Goal: Transaction & Acquisition: Book appointment/travel/reservation

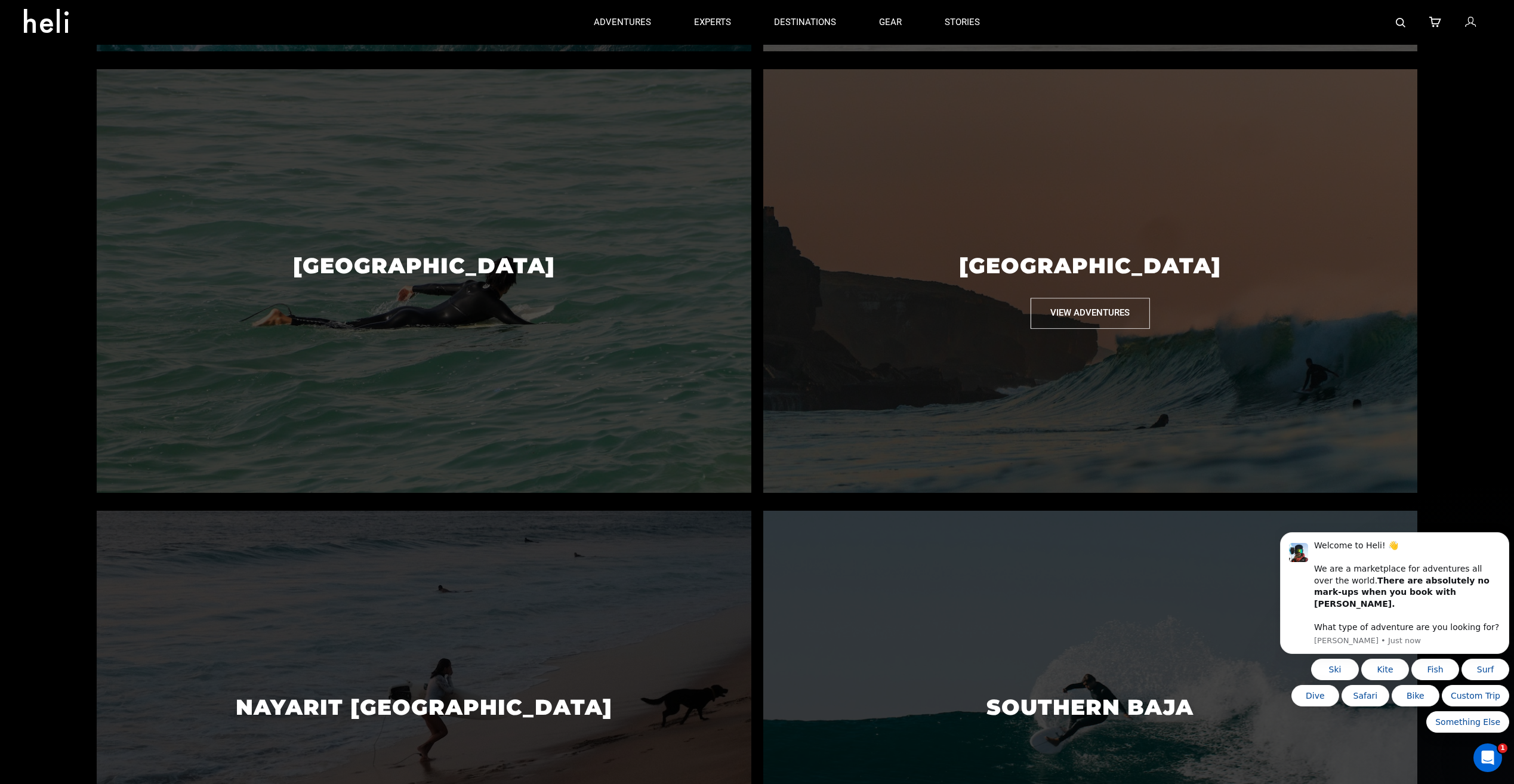
scroll to position [1419, 0]
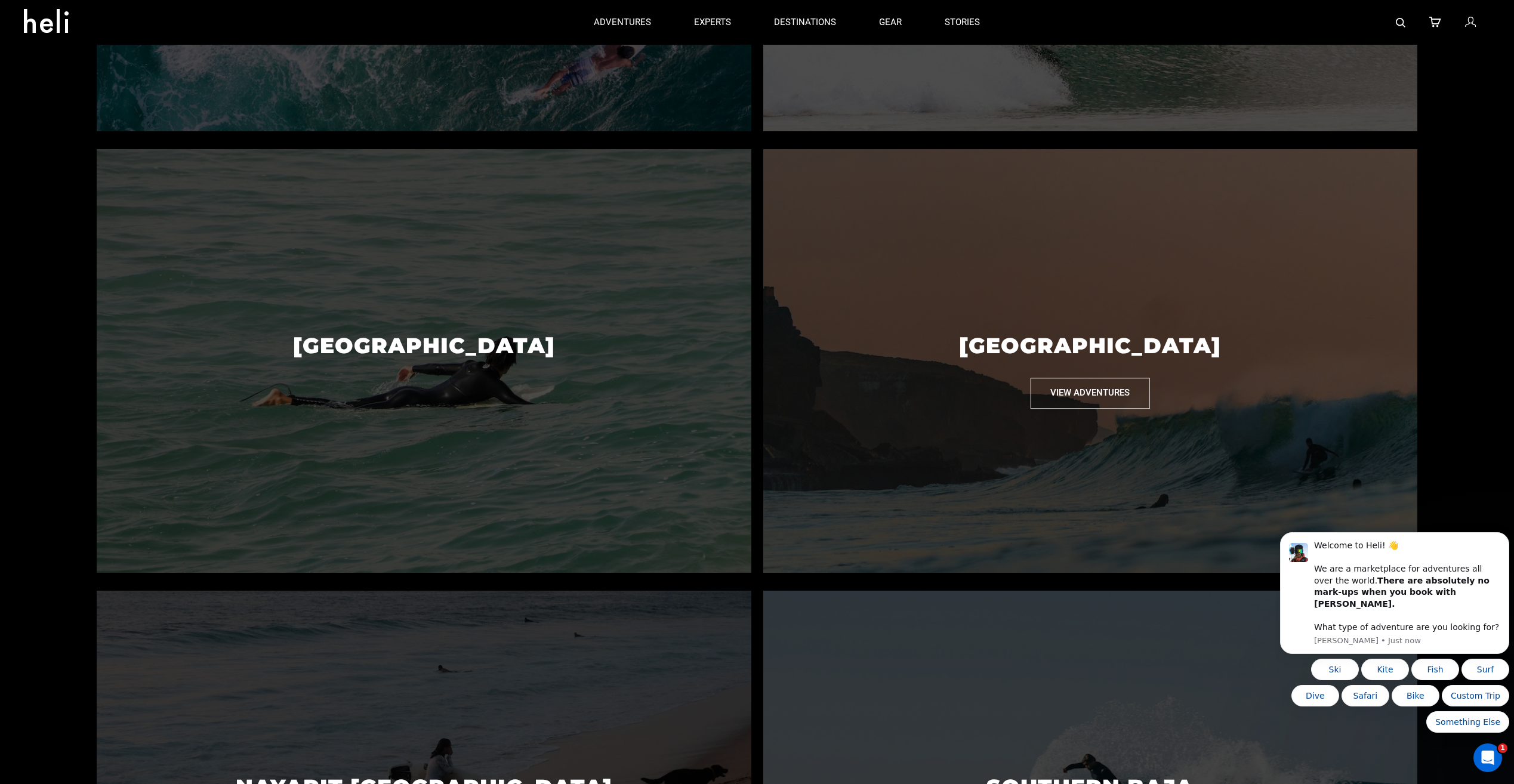
click at [1065, 400] on button "View Adventures" at bounding box center [1090, 393] width 119 height 31
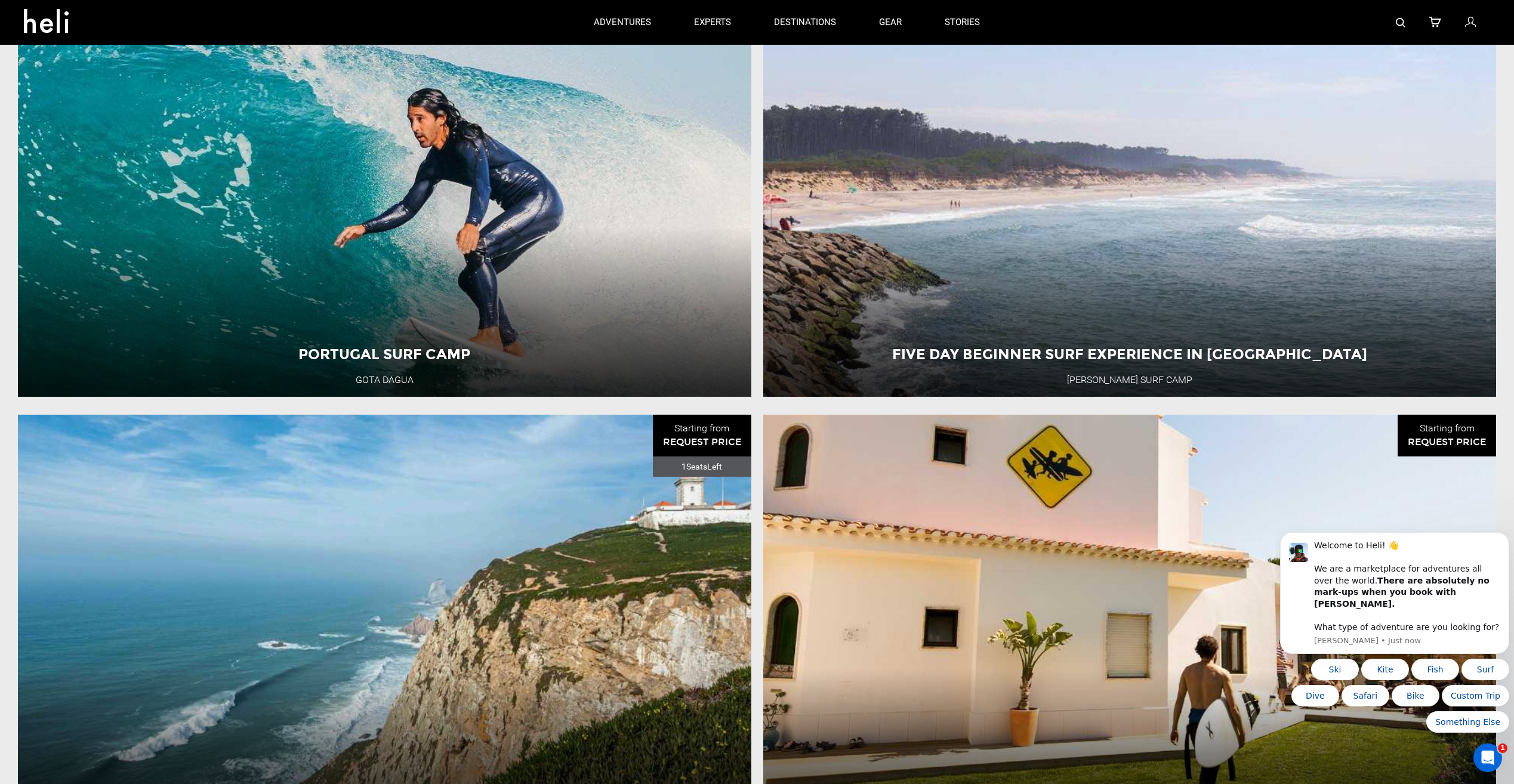
scroll to position [1373, 0]
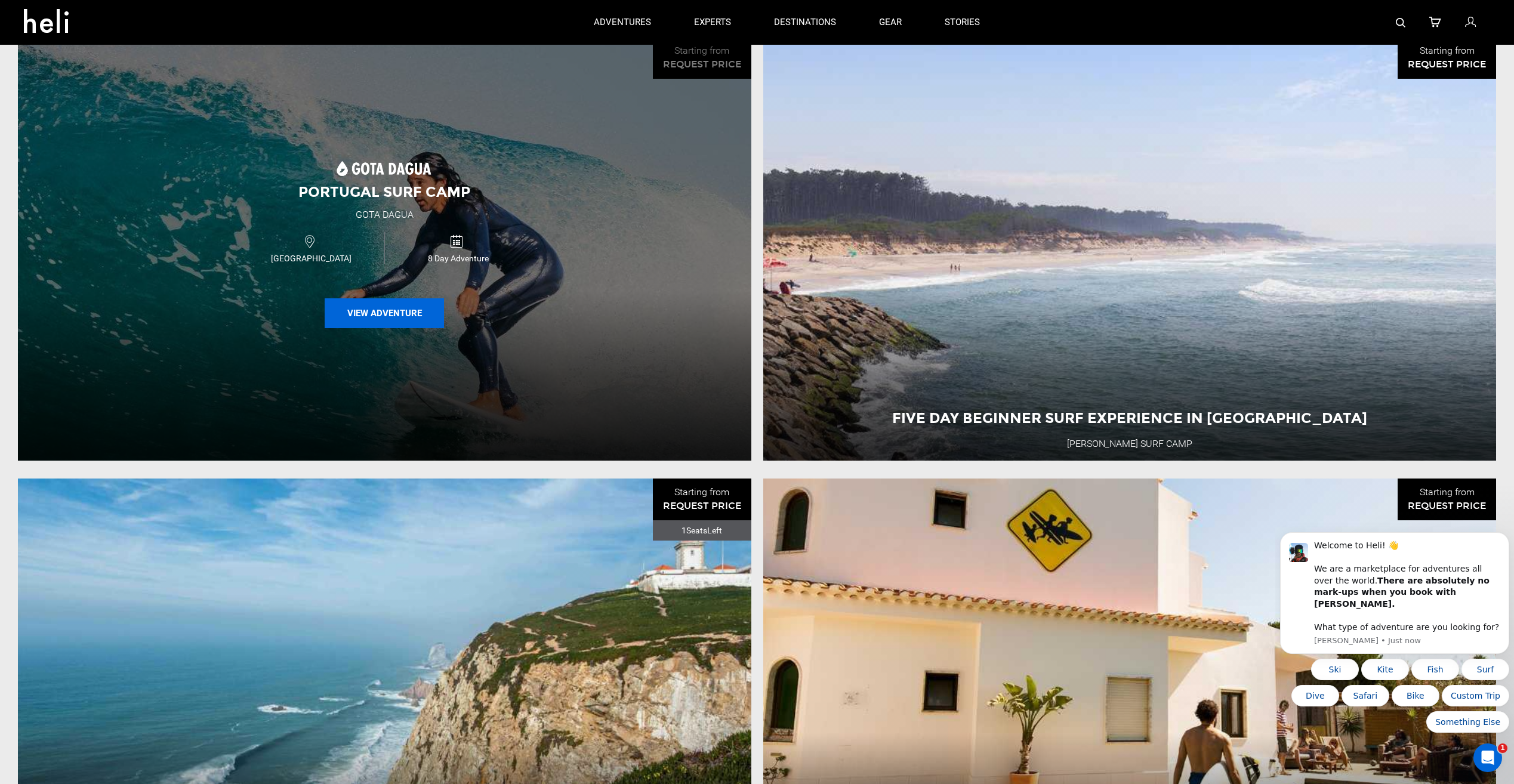
click at [391, 301] on button "View Adventure" at bounding box center [384, 313] width 119 height 30
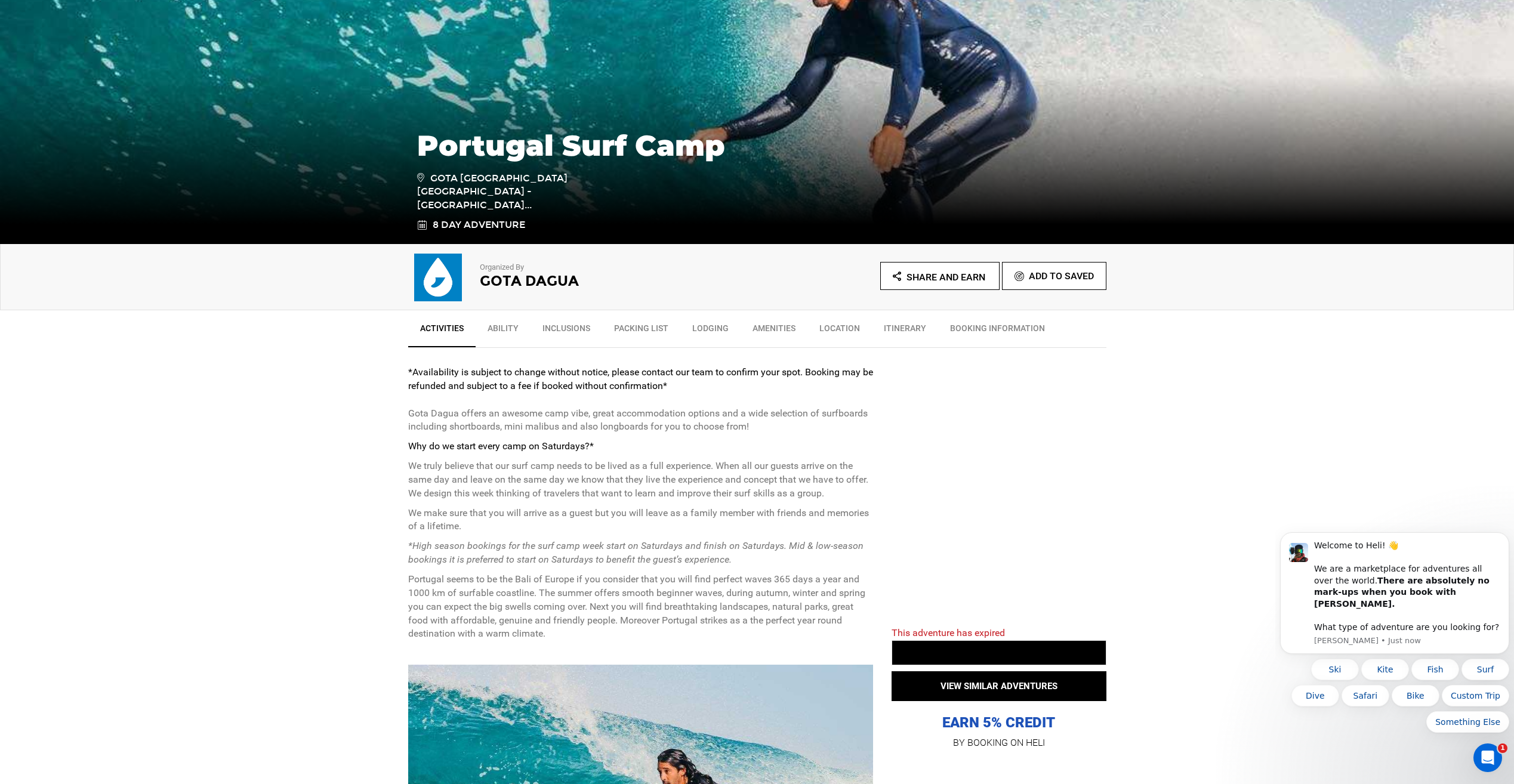
scroll to position [358, 0]
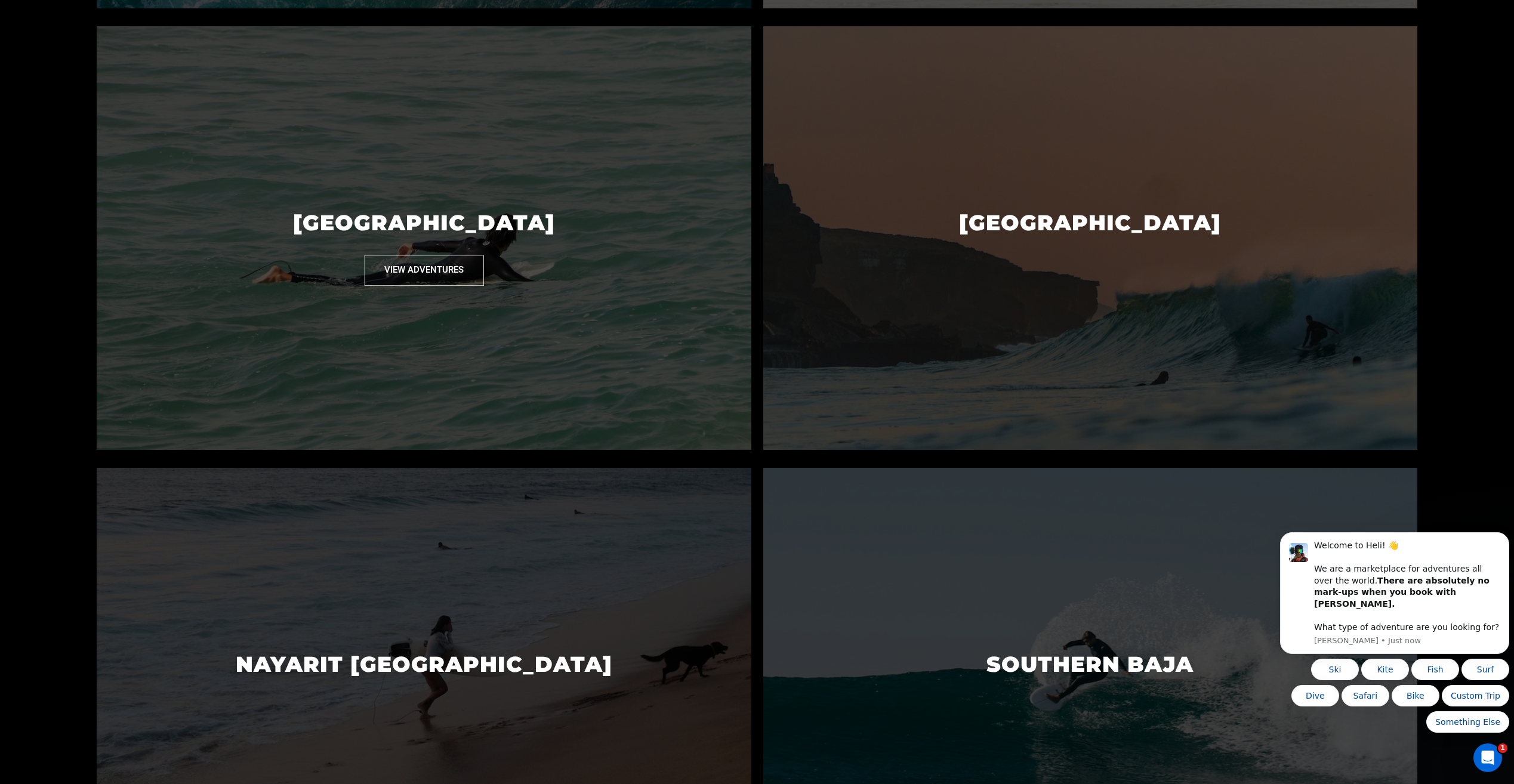
scroll to position [1671, 0]
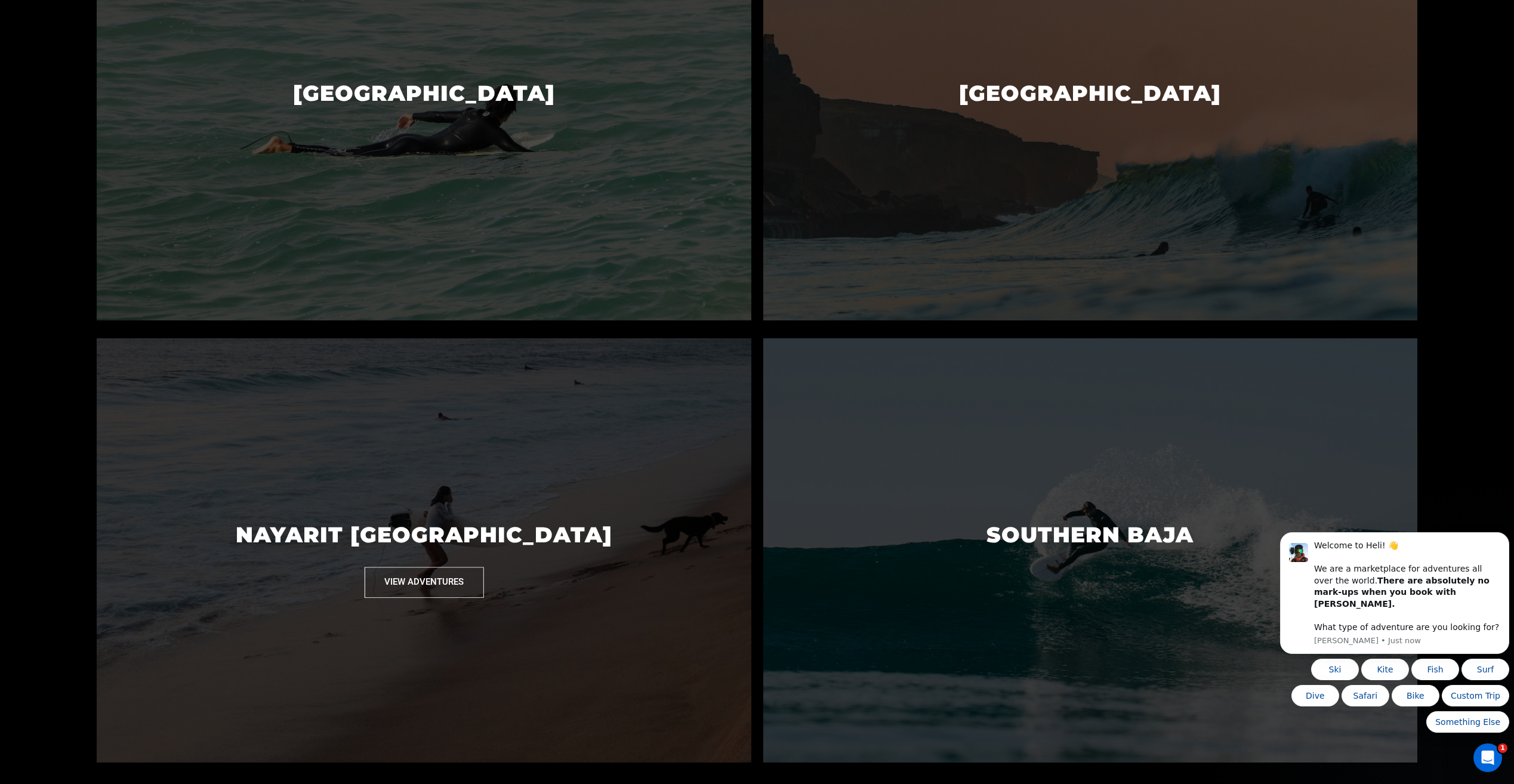
click at [399, 590] on button "View Adventures" at bounding box center [423, 583] width 119 height 31
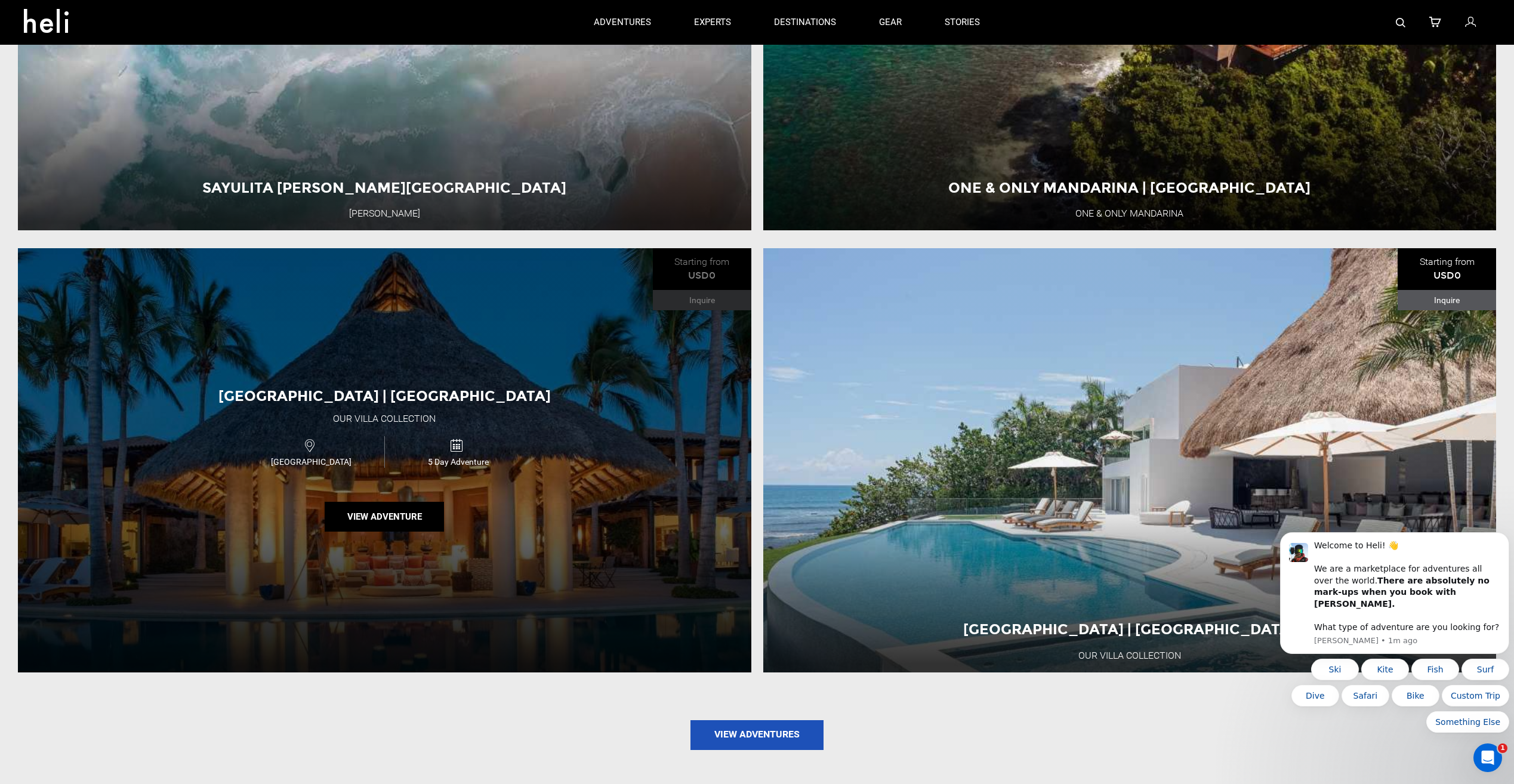
scroll to position [1731, 0]
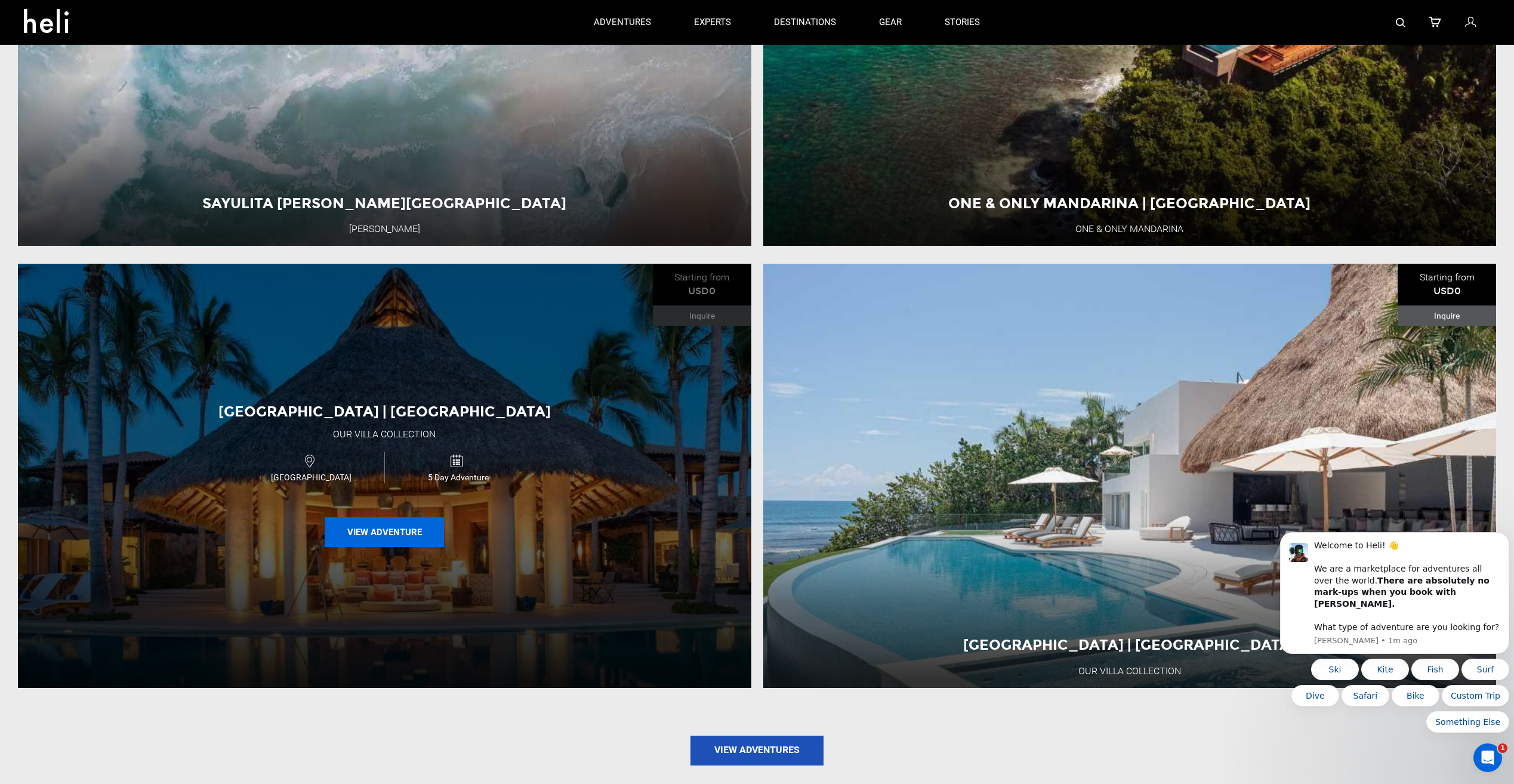
click at [390, 528] on button "View Adventure" at bounding box center [384, 532] width 119 height 30
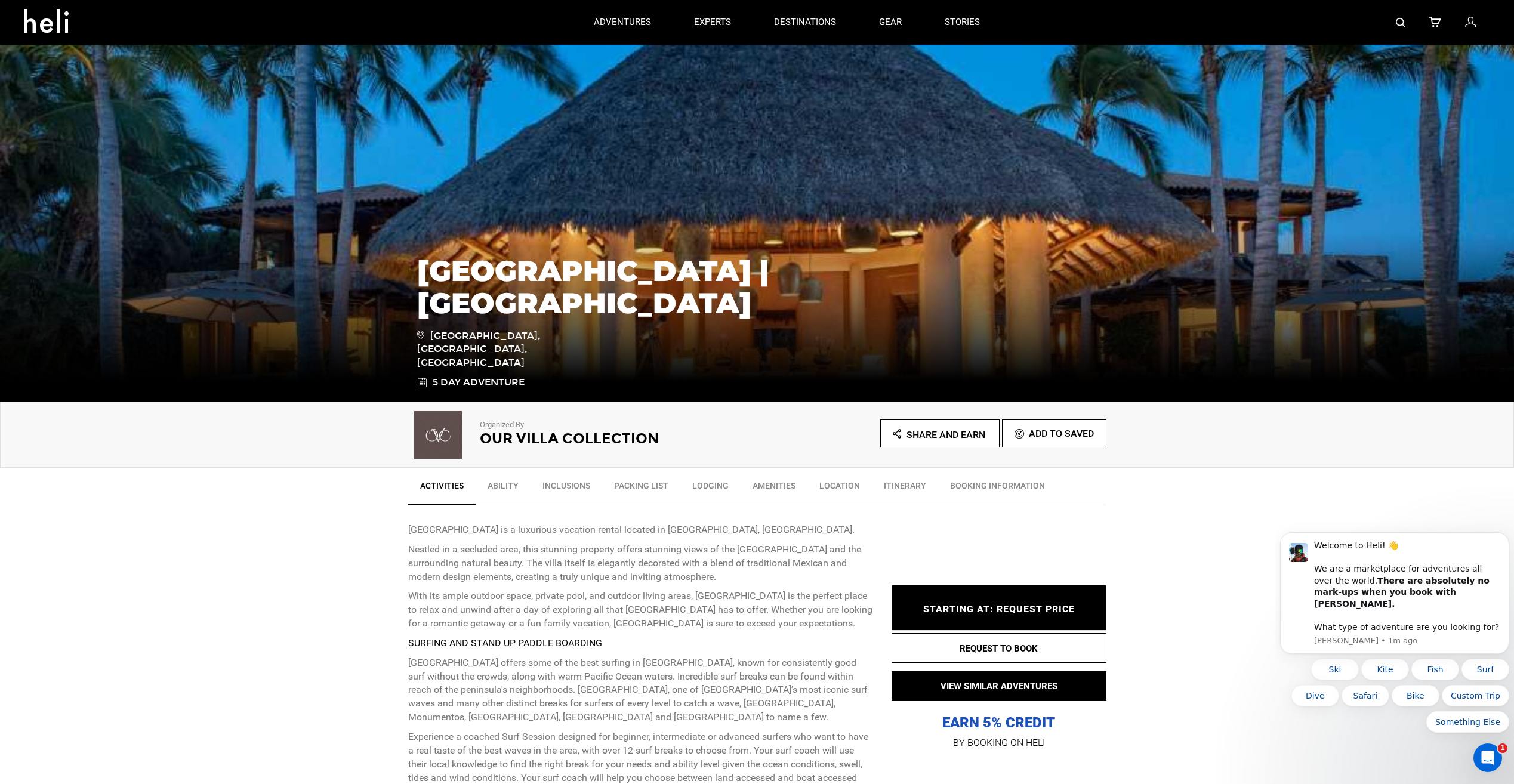
click at [1031, 435] on span "Add To Saved" at bounding box center [1061, 433] width 65 height 11
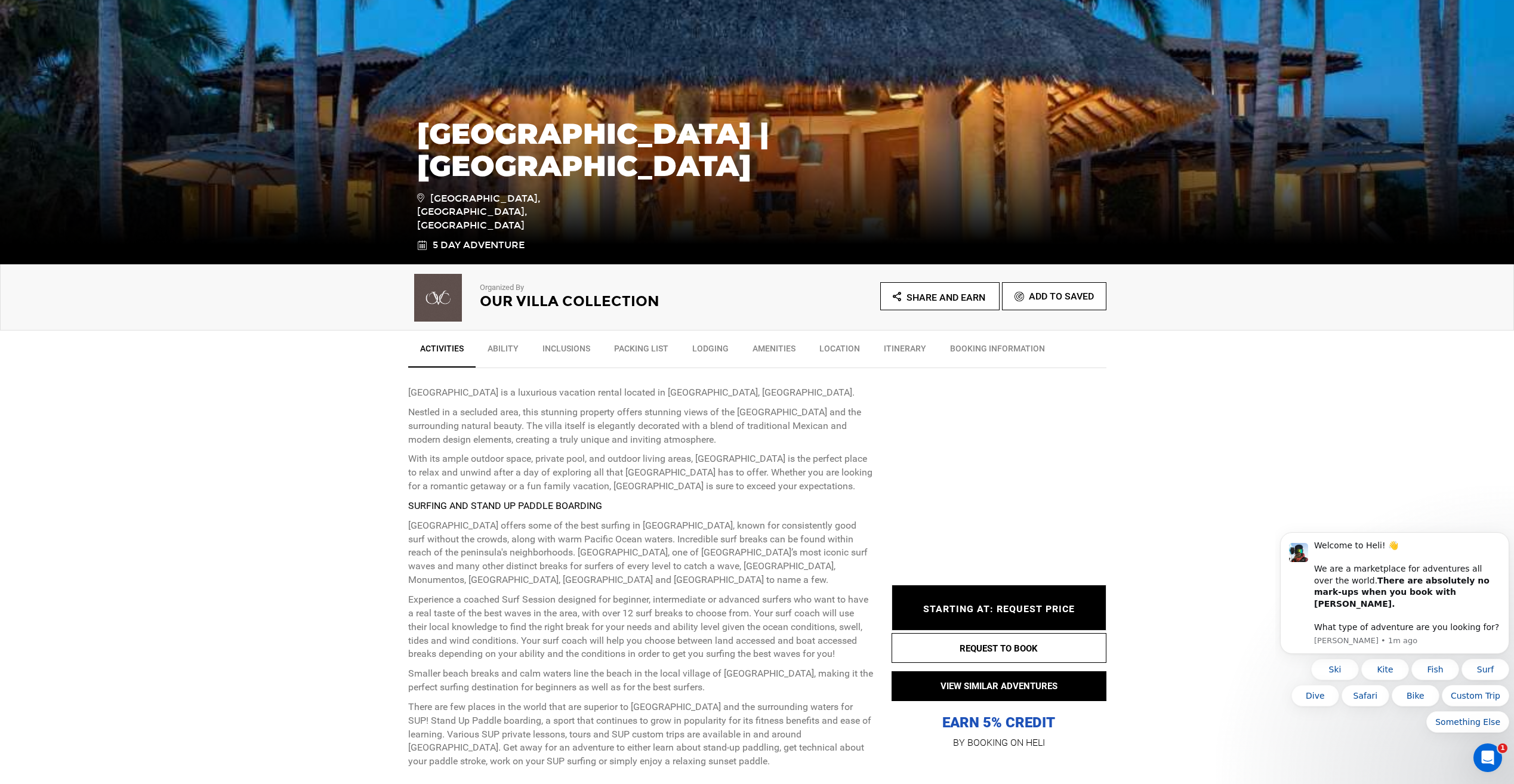
scroll to position [239, 0]
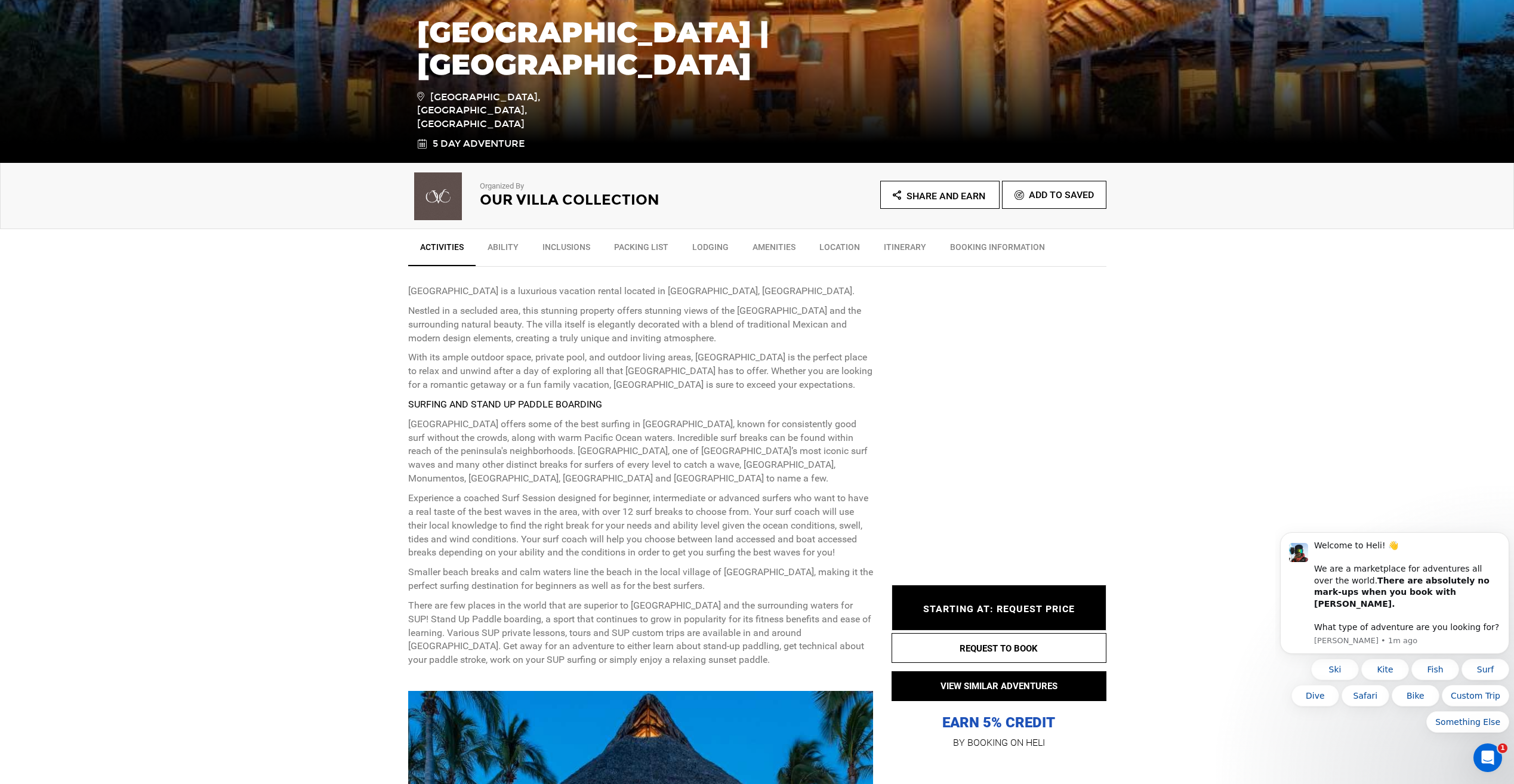
click at [489, 245] on link "Ability" at bounding box center [503, 250] width 55 height 30
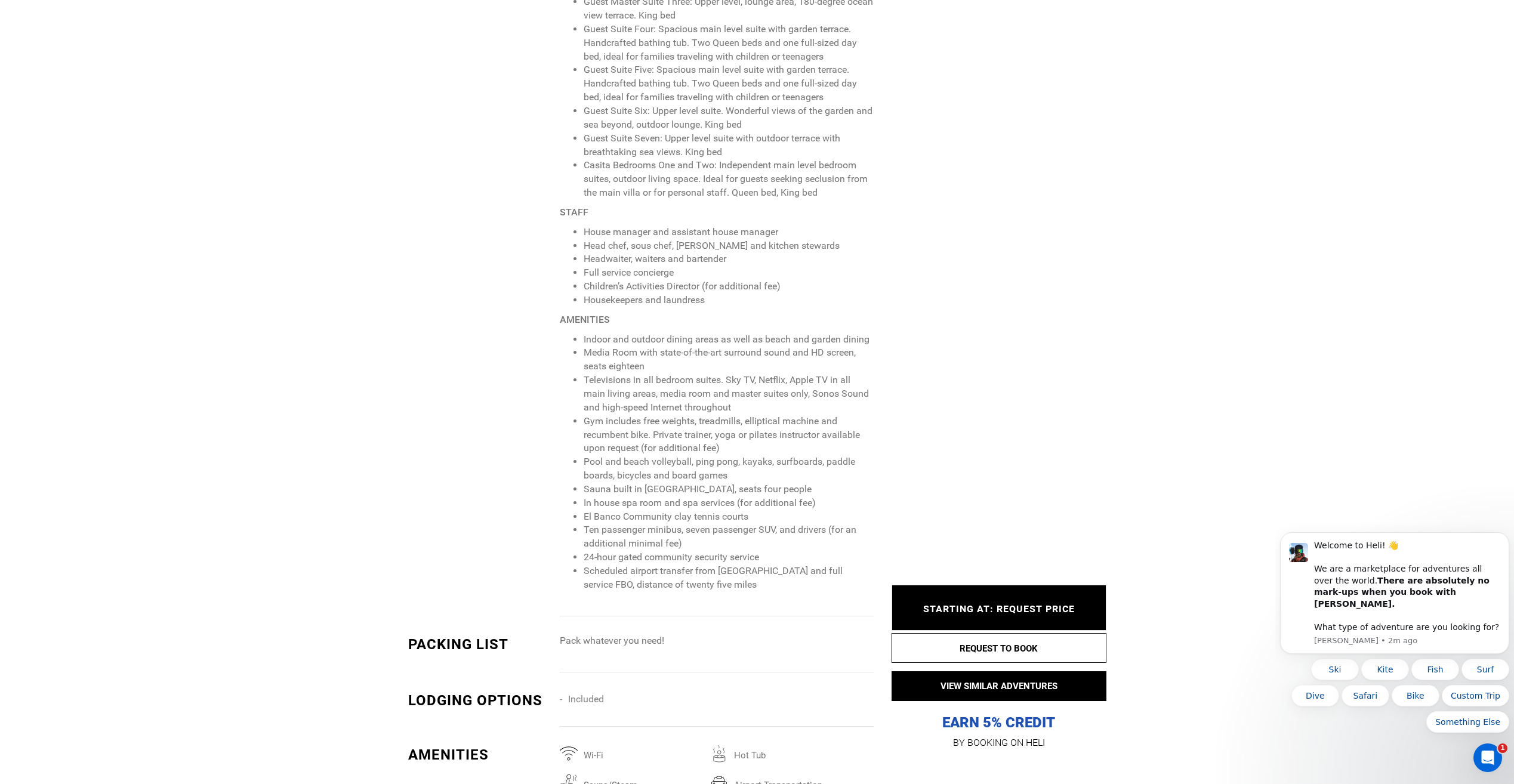
scroll to position [2128, 0]
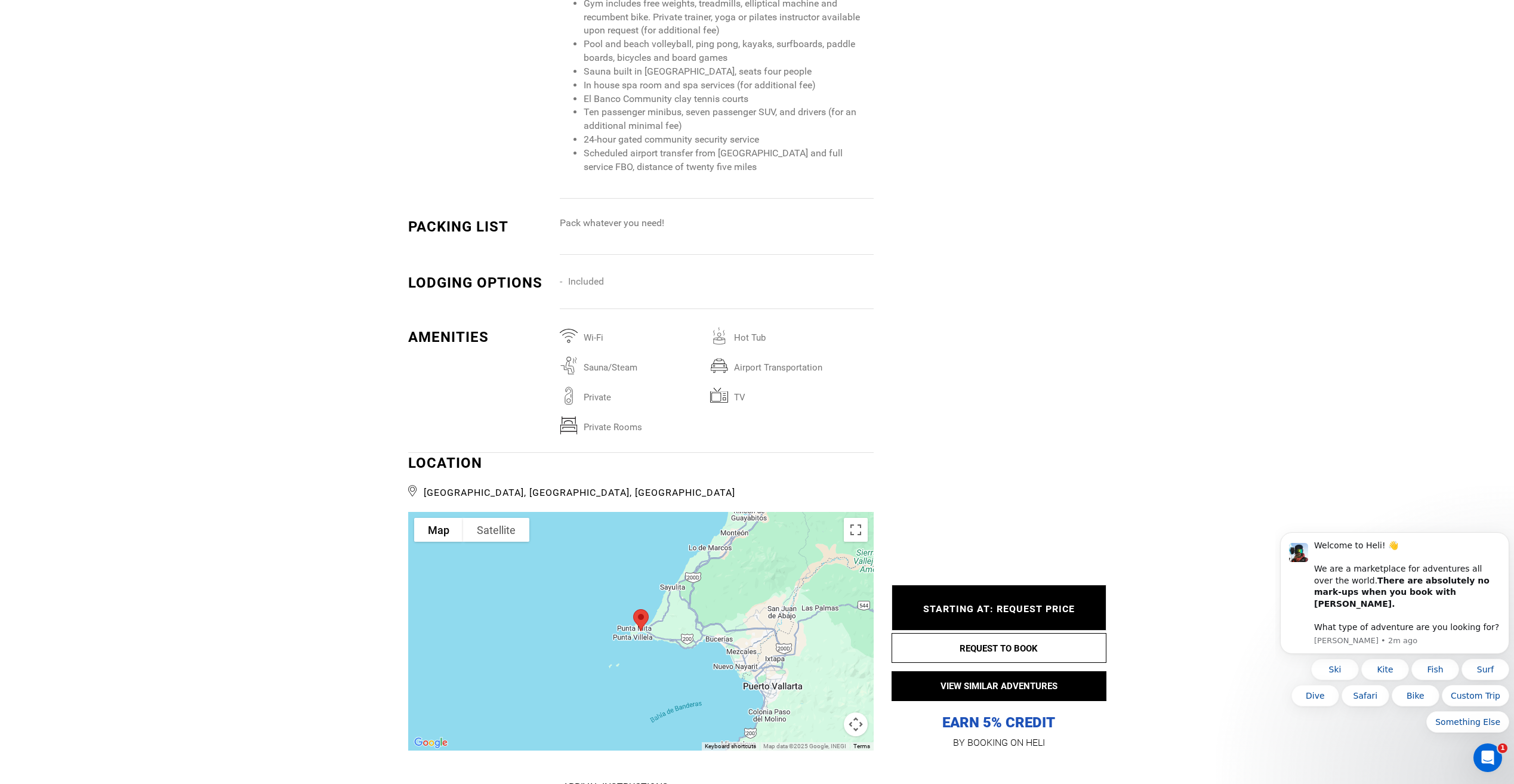
click at [713, 691] on div at bounding box center [641, 631] width 465 height 239
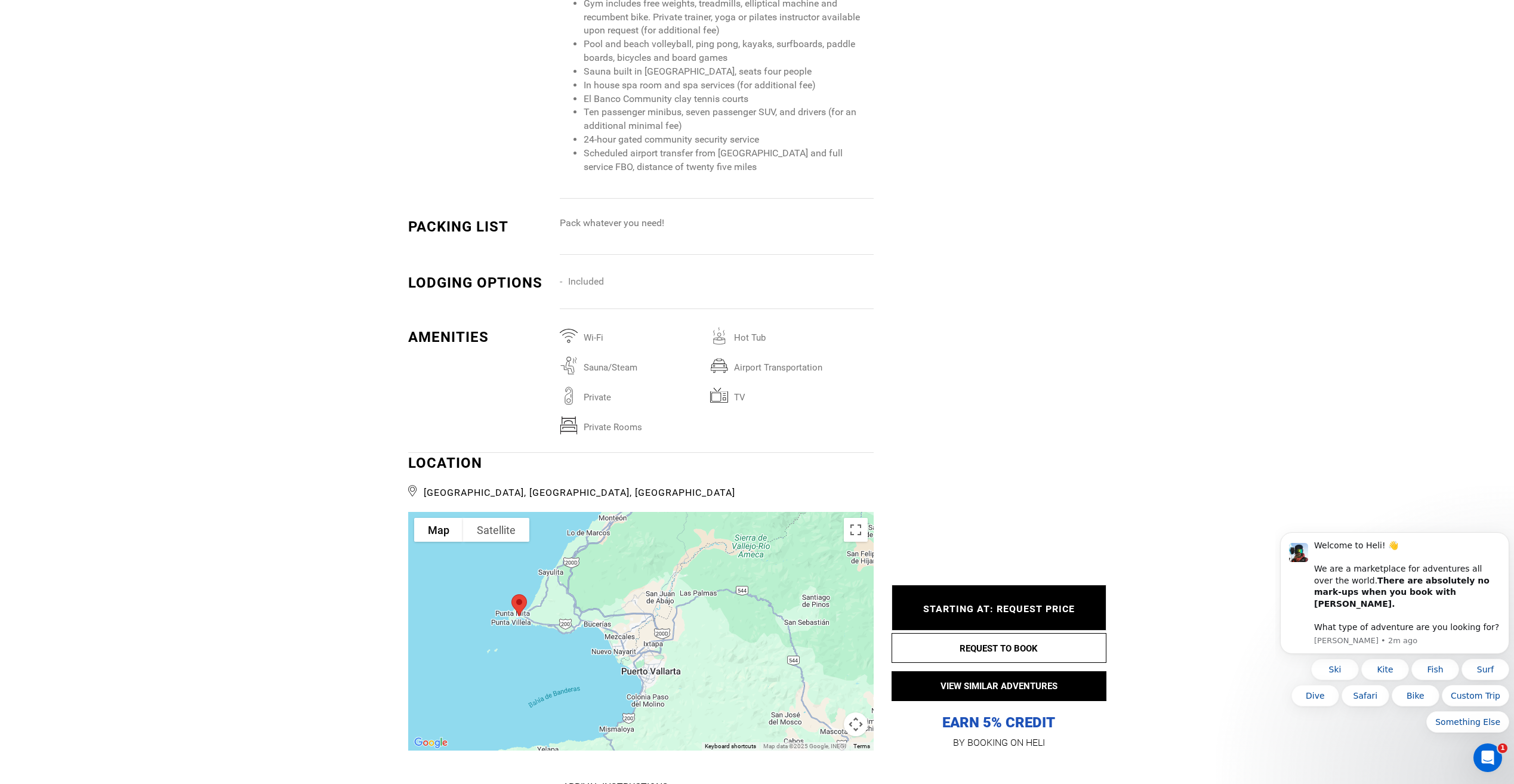
drag, startPoint x: 701, startPoint y: 679, endPoint x: 579, endPoint y: 664, distance: 122.9
click at [579, 664] on div at bounding box center [641, 631] width 465 height 239
click at [853, 713] on button "Map camera controls" at bounding box center [856, 725] width 24 height 24
click at [829, 713] on button "Zoom out" at bounding box center [826, 725] width 24 height 24
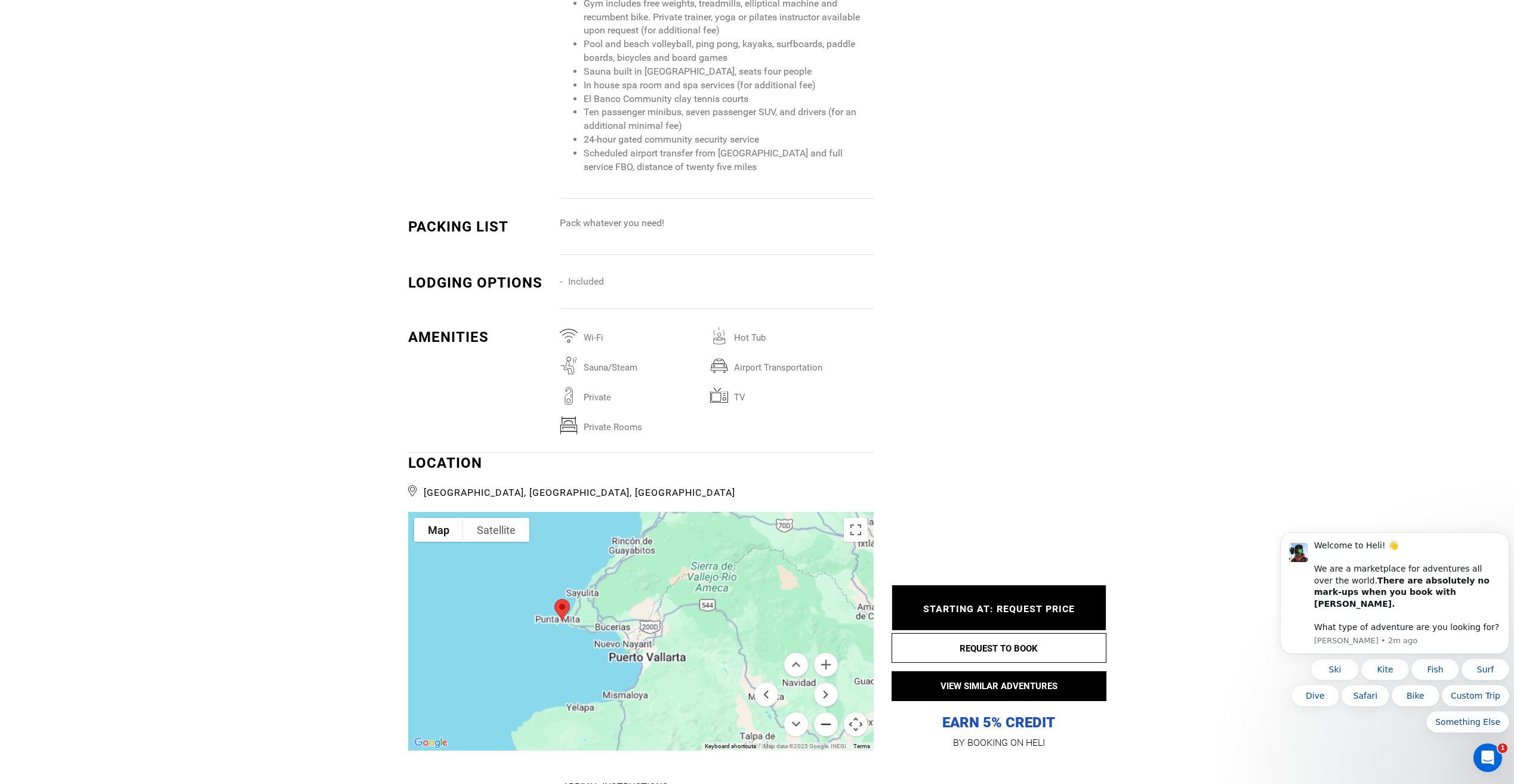
click at [829, 713] on button "Zoom out" at bounding box center [826, 725] width 24 height 24
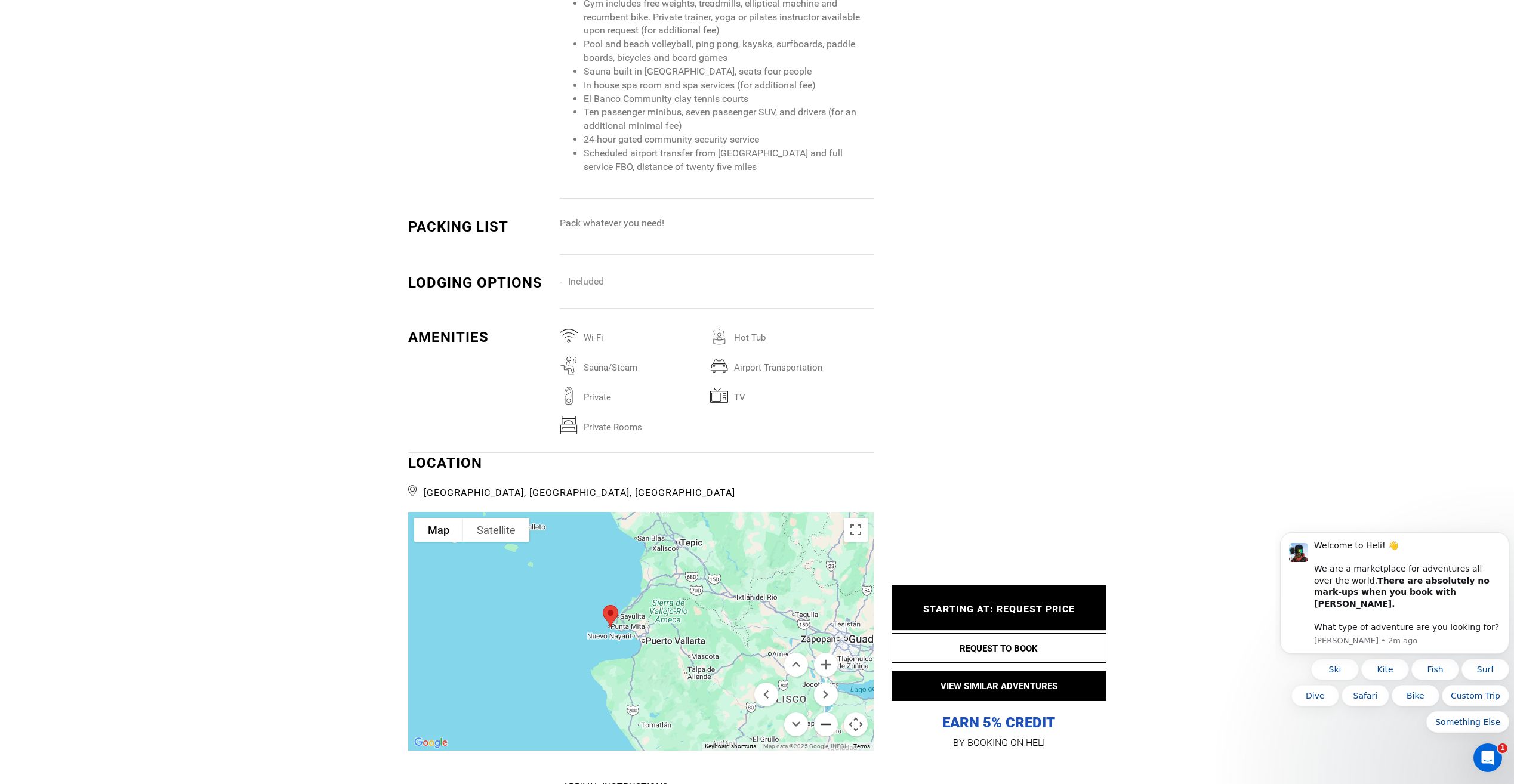
click at [829, 713] on button "Zoom out" at bounding box center [826, 725] width 24 height 24
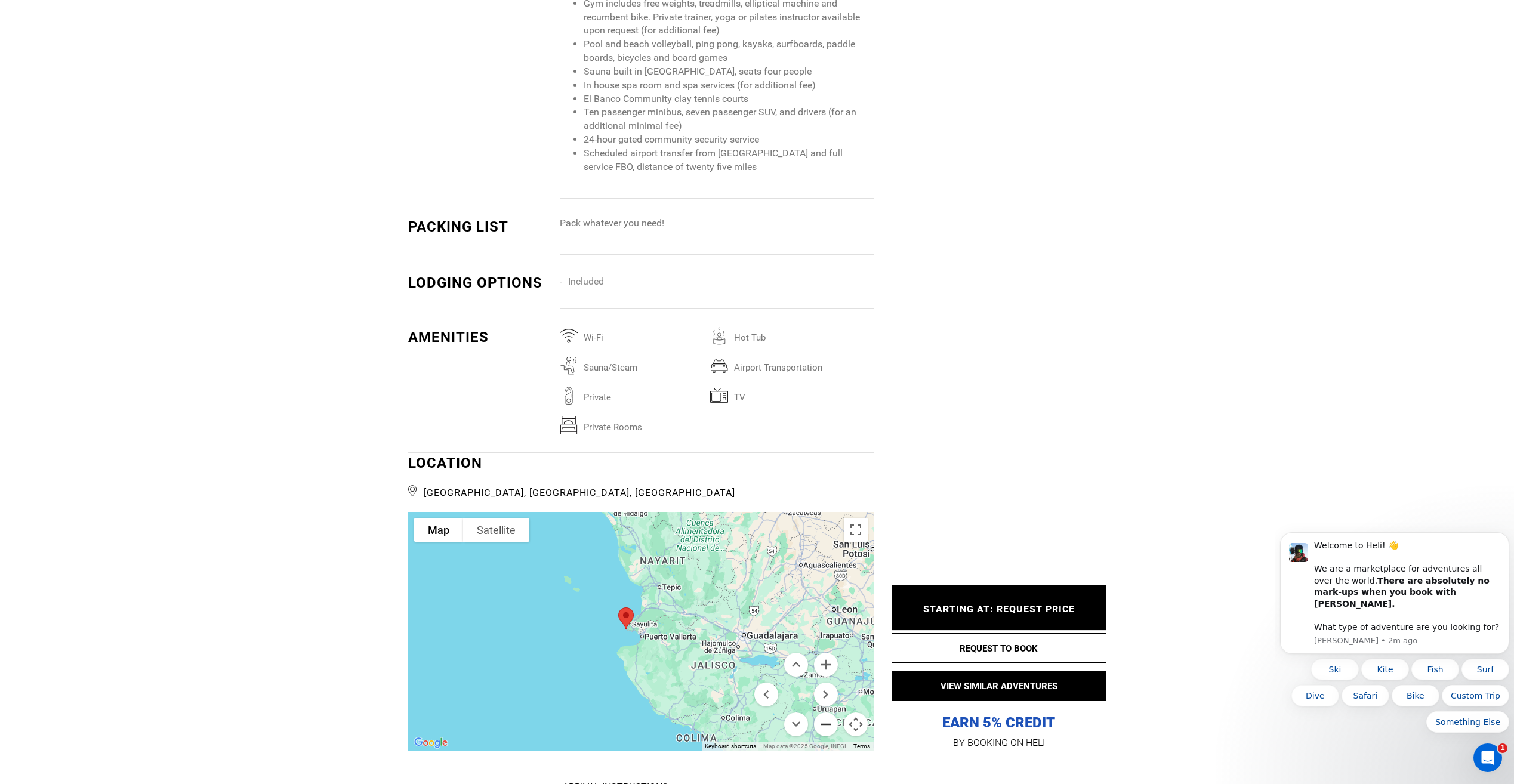
click at [829, 713] on button "Zoom out" at bounding box center [826, 725] width 24 height 24
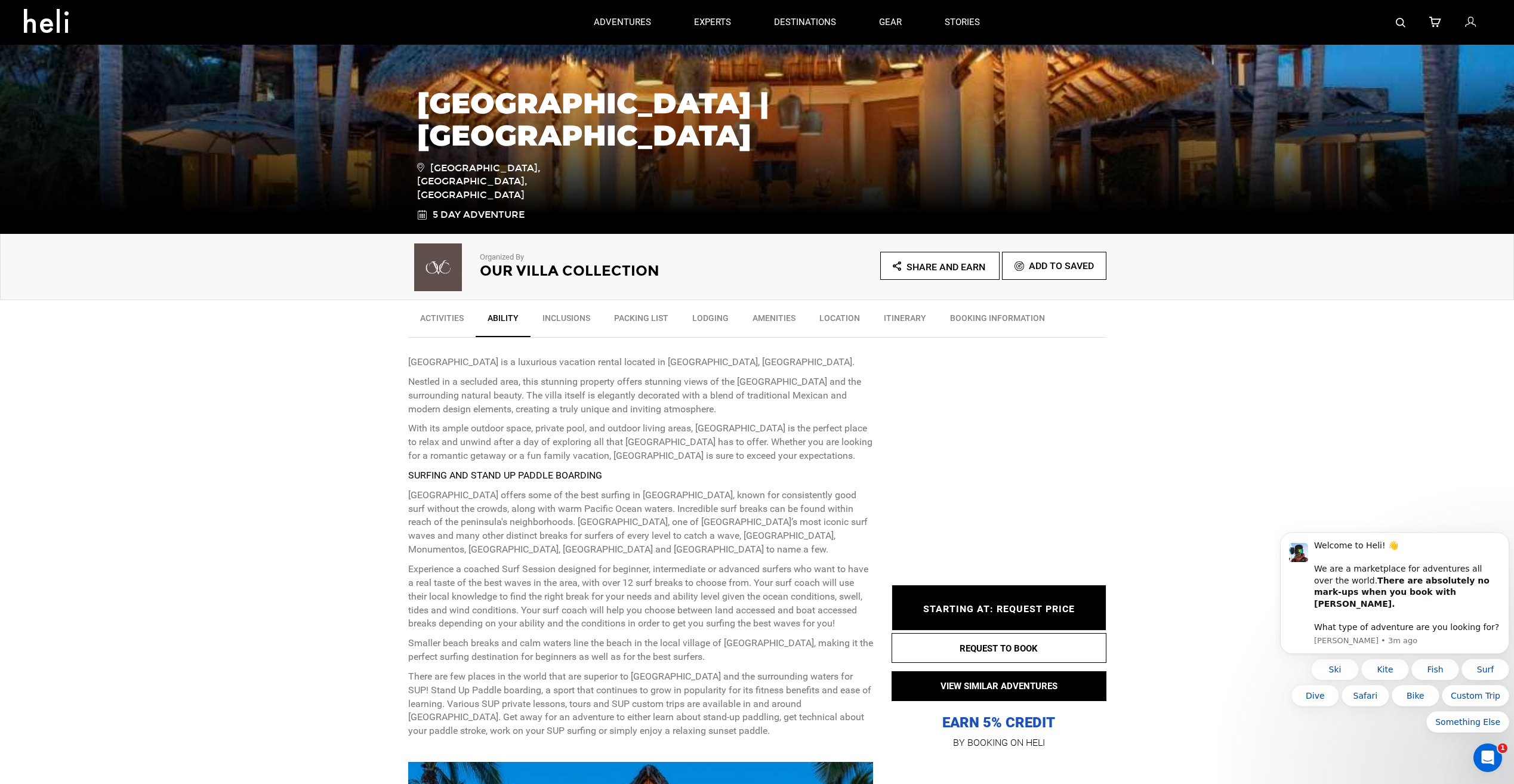
scroll to position [158, 0]
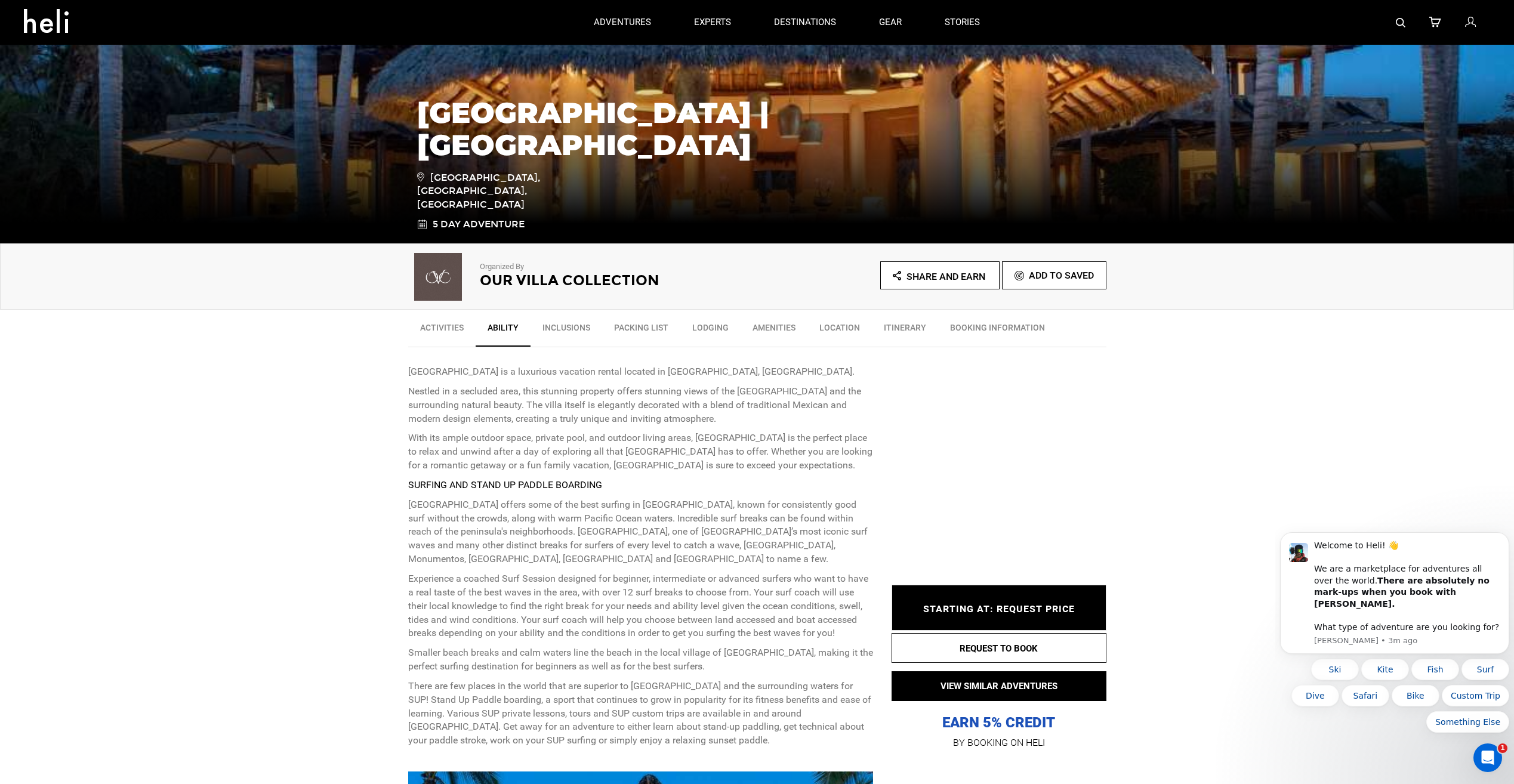
click at [629, 325] on link "Packing List" at bounding box center [641, 331] width 78 height 30
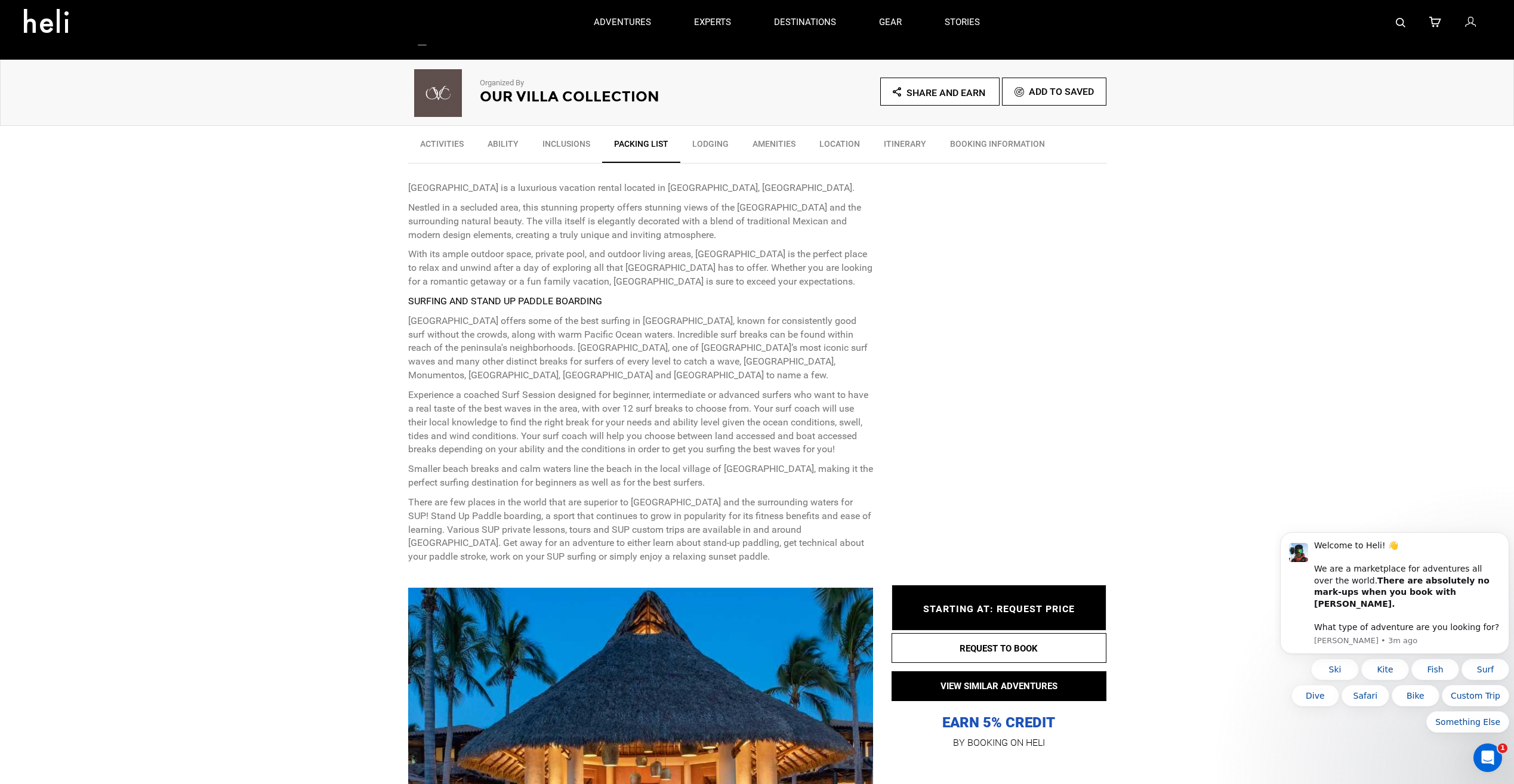
scroll to position [176, 0]
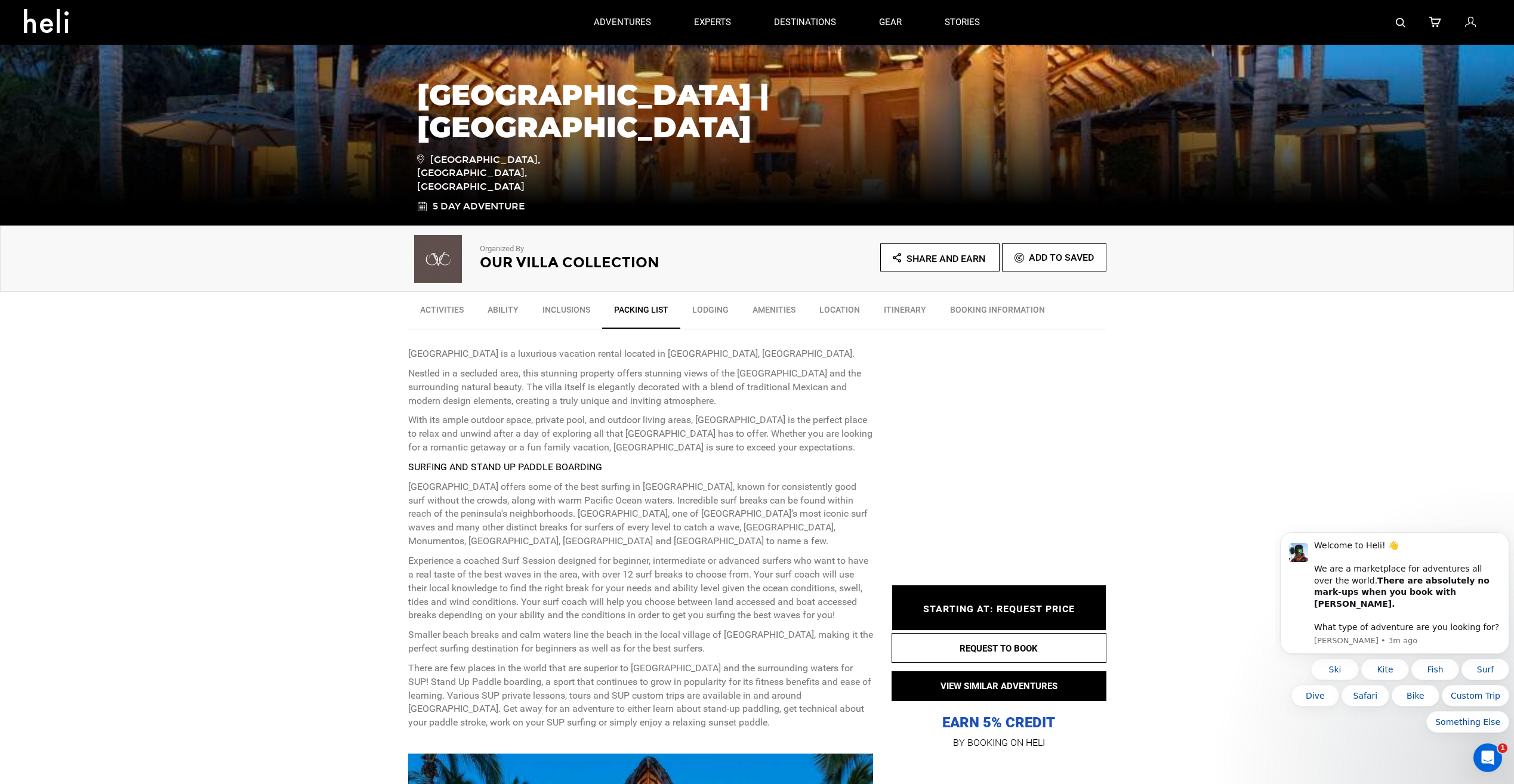
click at [901, 307] on link "Itinerary" at bounding box center [905, 313] width 66 height 30
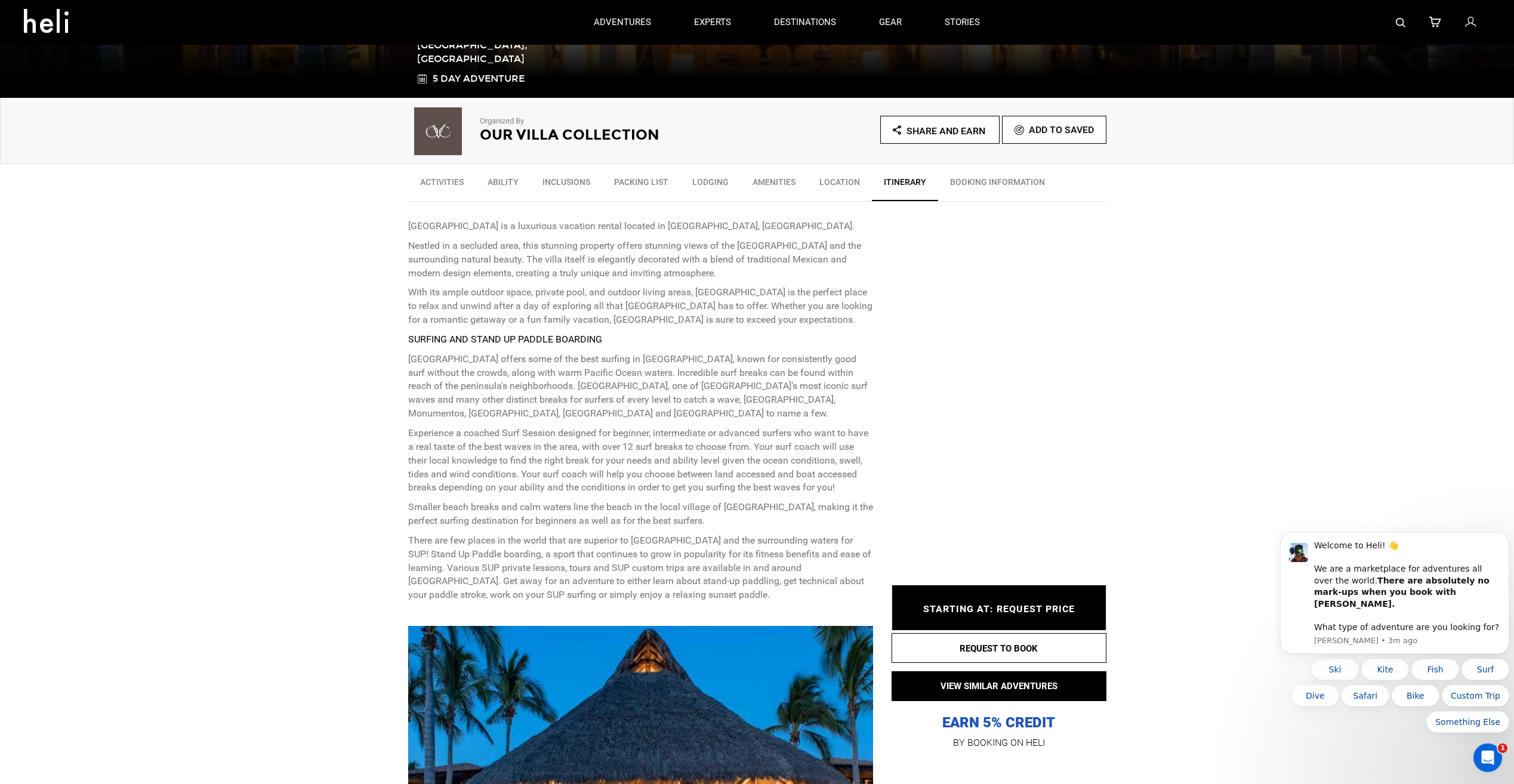
scroll to position [263, 0]
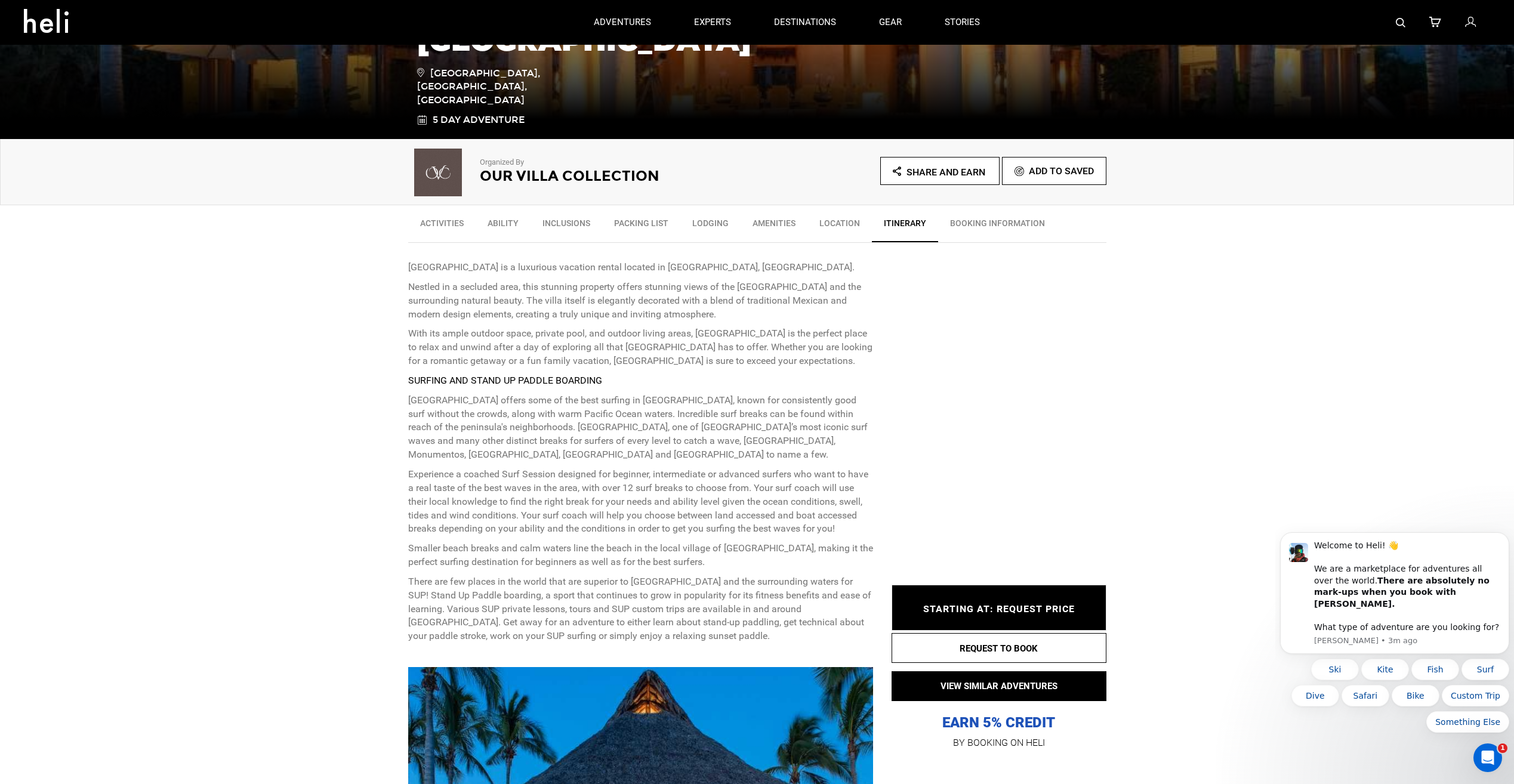
click at [699, 225] on link "Lodging" at bounding box center [711, 226] width 60 height 30
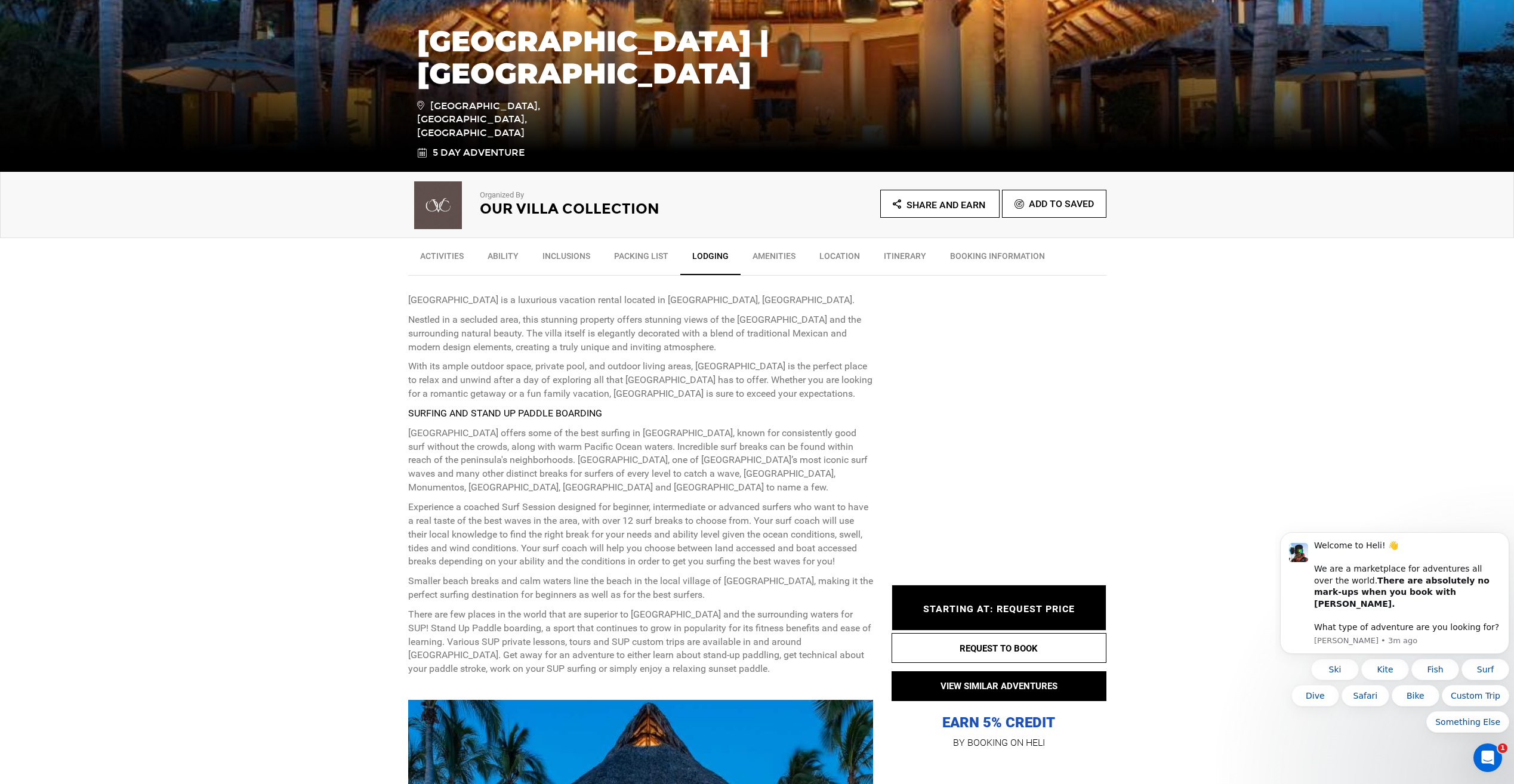
scroll to position [239, 0]
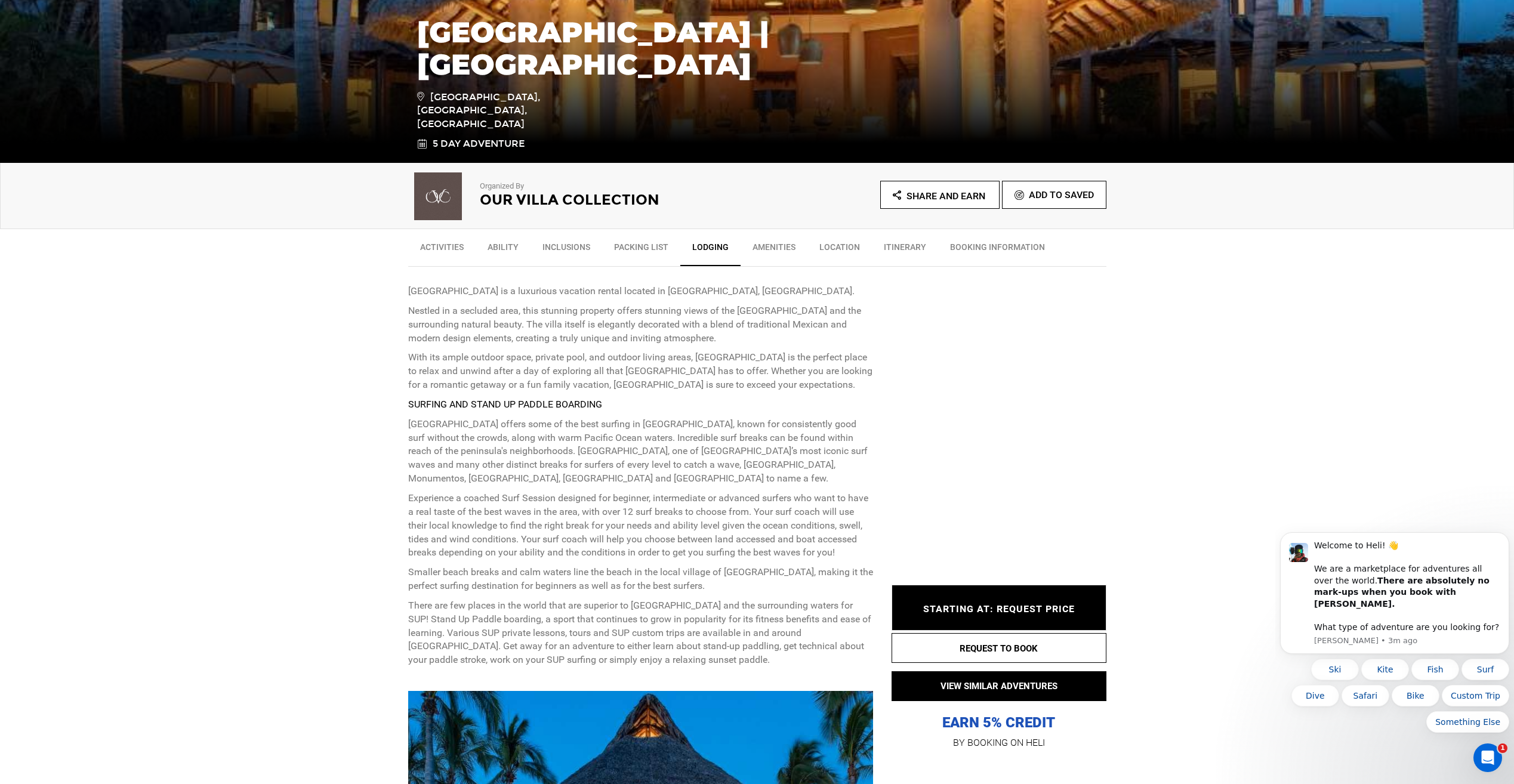
click at [970, 245] on link "BOOKING INFORMATION" at bounding box center [997, 250] width 119 height 30
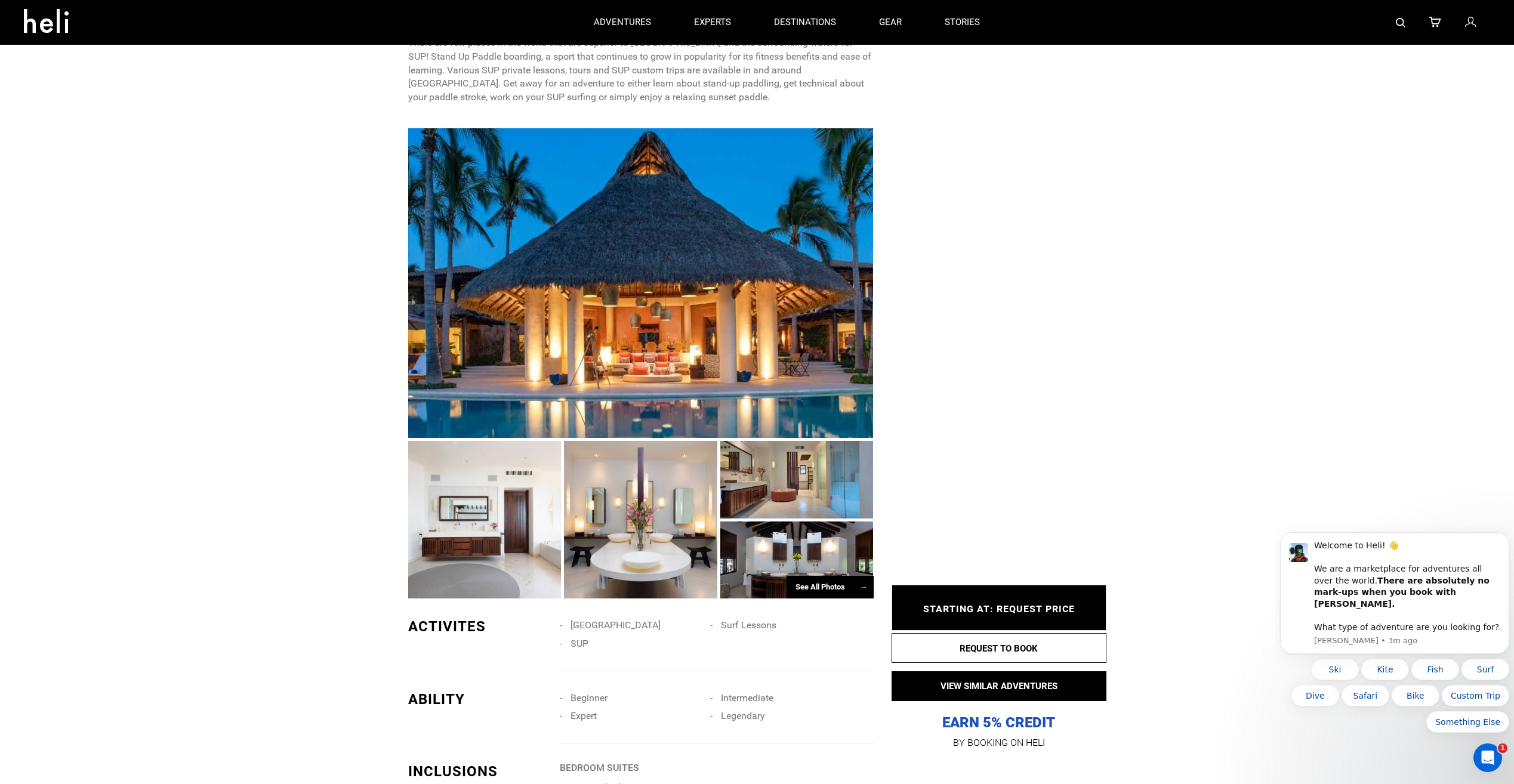
scroll to position [705, 0]
